Goal: Task Accomplishment & Management: Use online tool/utility

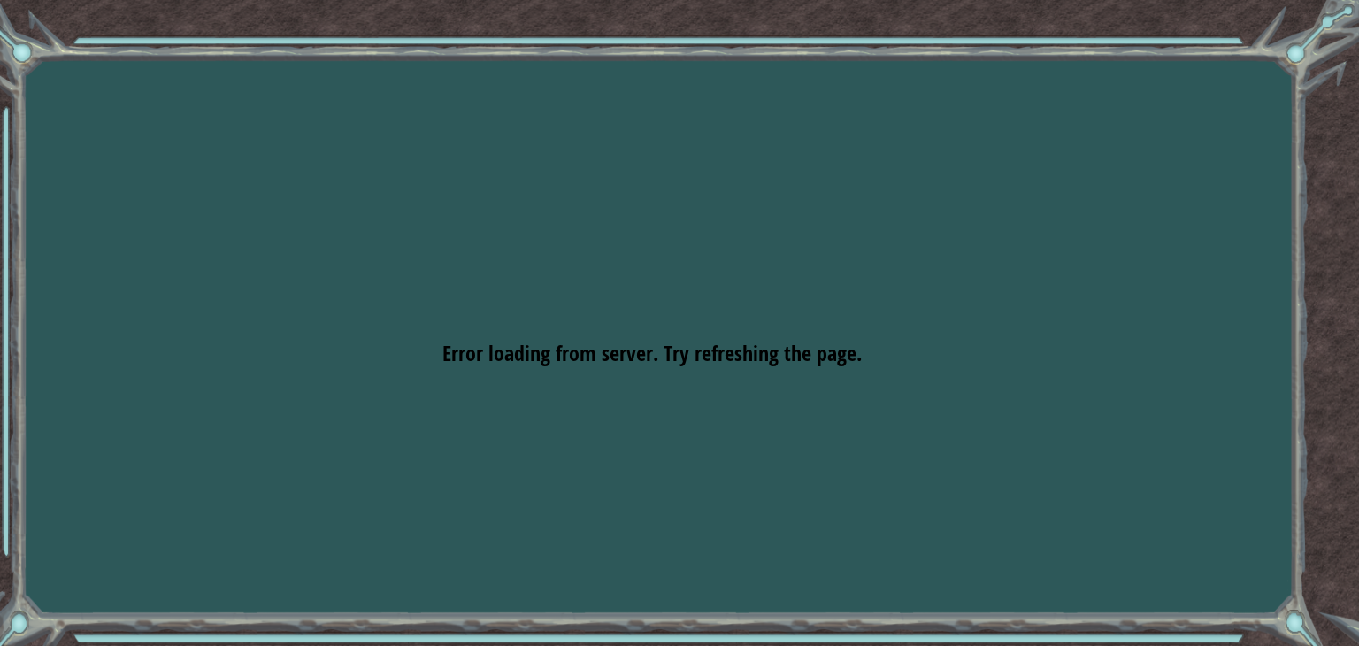
click at [701, 395] on div "Goals Error loading from server. Try refreshing the page. You'll need to join a…" at bounding box center [679, 323] width 1359 height 646
click at [696, 179] on div "Goals Error loading from server. Try refreshing the page. You'll need to join a…" at bounding box center [679, 323] width 1359 height 646
click at [735, 380] on div "Goals Error loading from server. Try refreshing the page. You'll need to join a…" at bounding box center [679, 323] width 1359 height 646
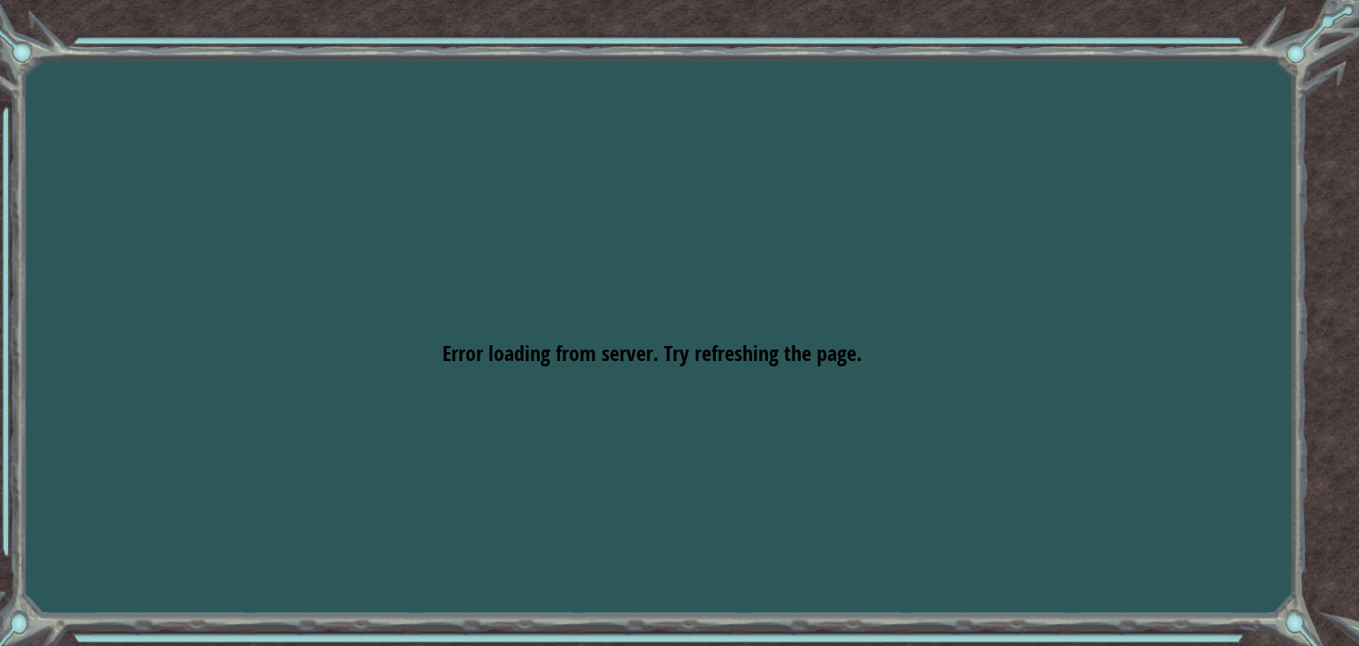
click at [735, 380] on div "Goals Error loading from server. Try refreshing the page. You'll need to join a…" at bounding box center [679, 323] width 1359 height 646
